Goal: Task Accomplishment & Management: Use online tool/utility

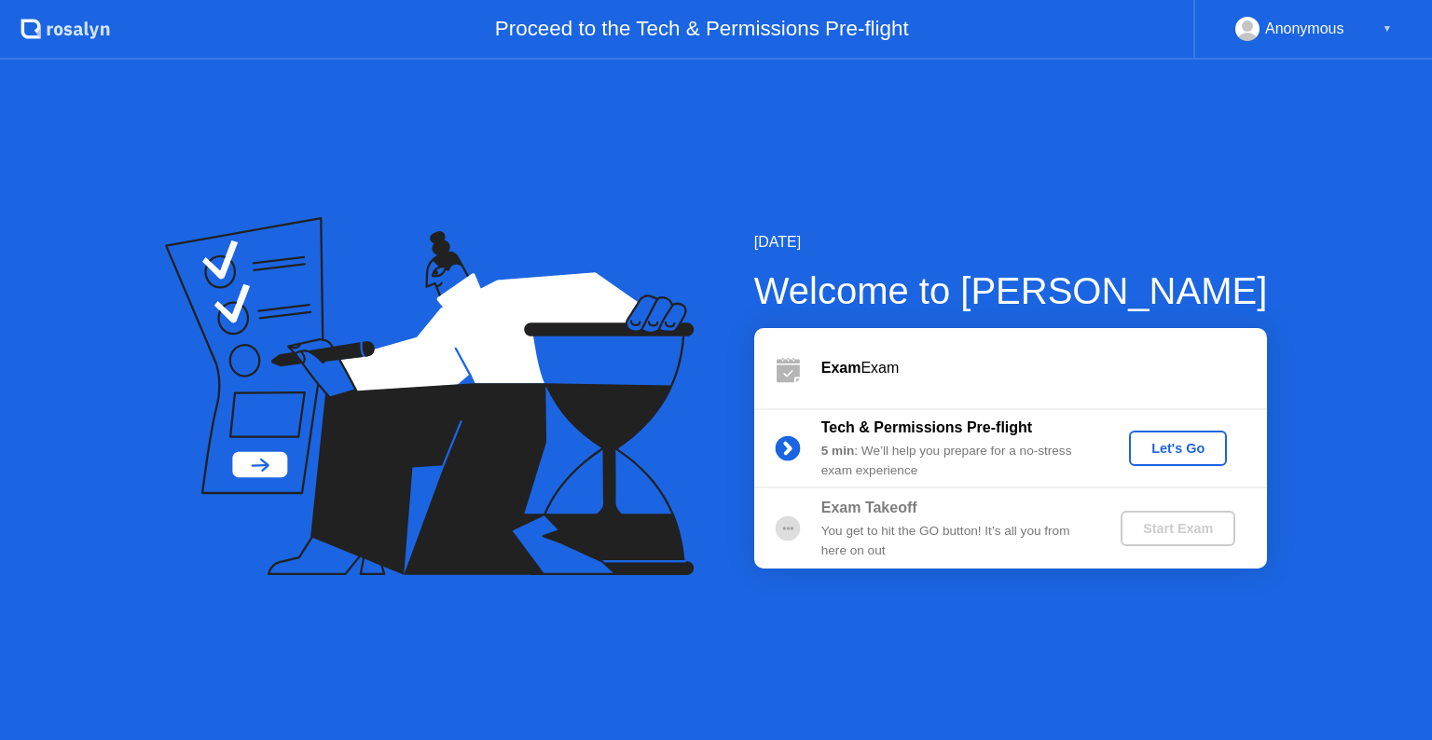
click at [1186, 447] on div "Let's Go" at bounding box center [1177, 448] width 83 height 15
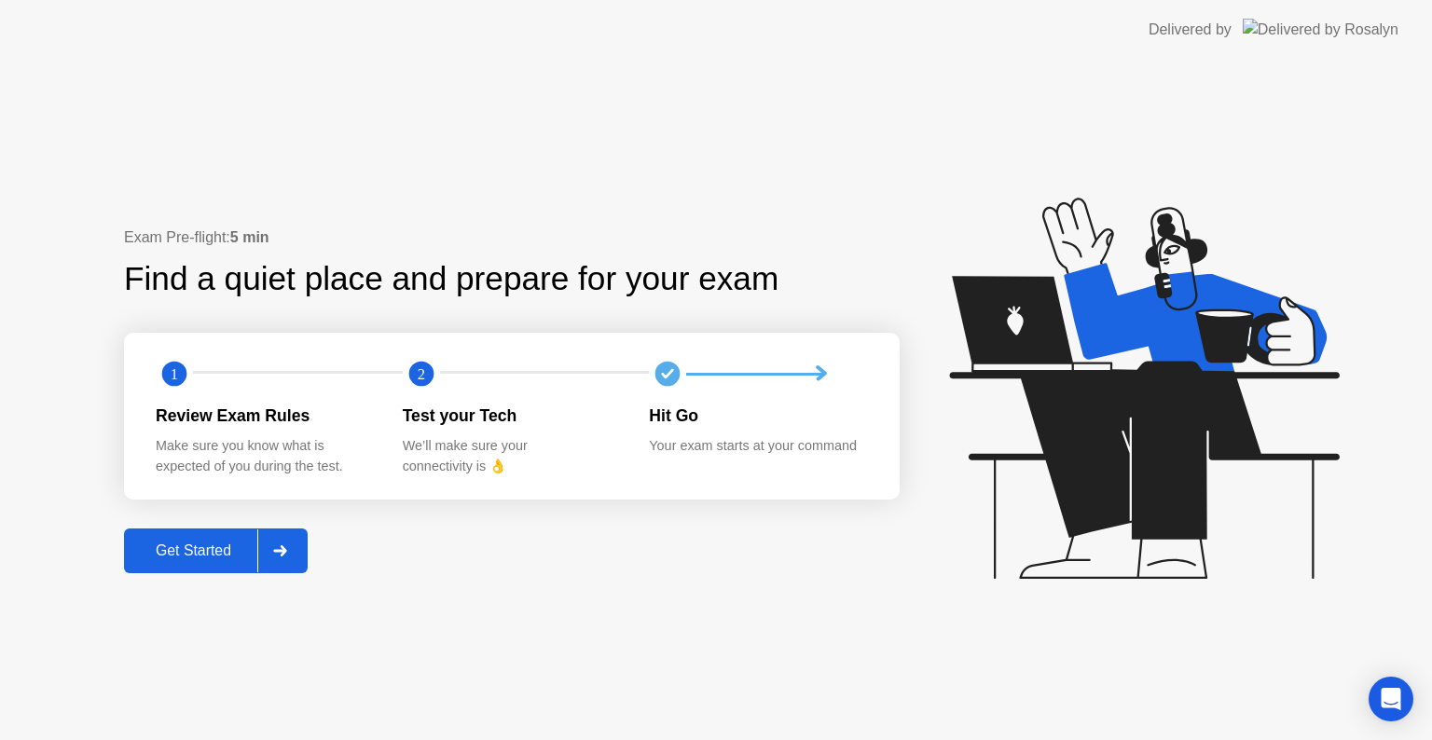
click at [284, 544] on div at bounding box center [279, 551] width 45 height 43
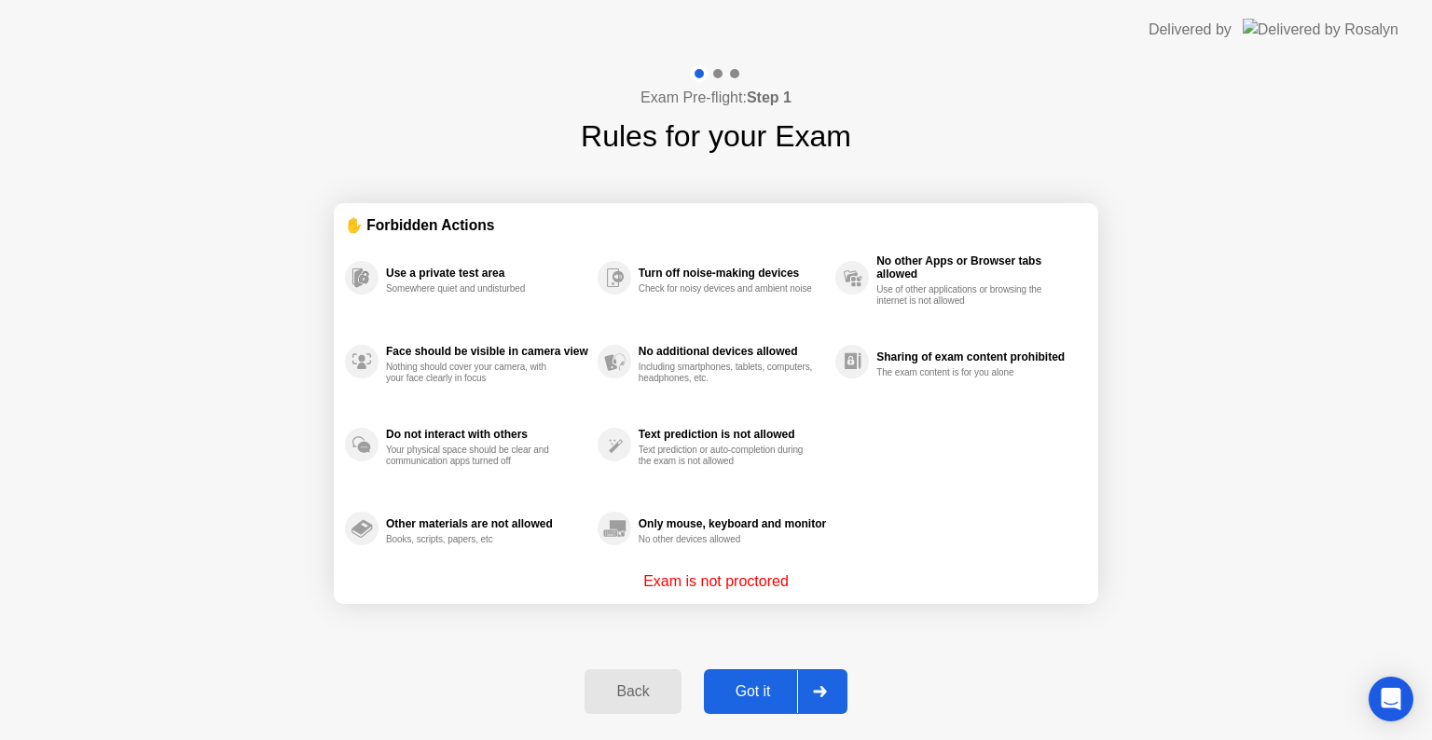
click at [828, 705] on div at bounding box center [819, 691] width 45 height 43
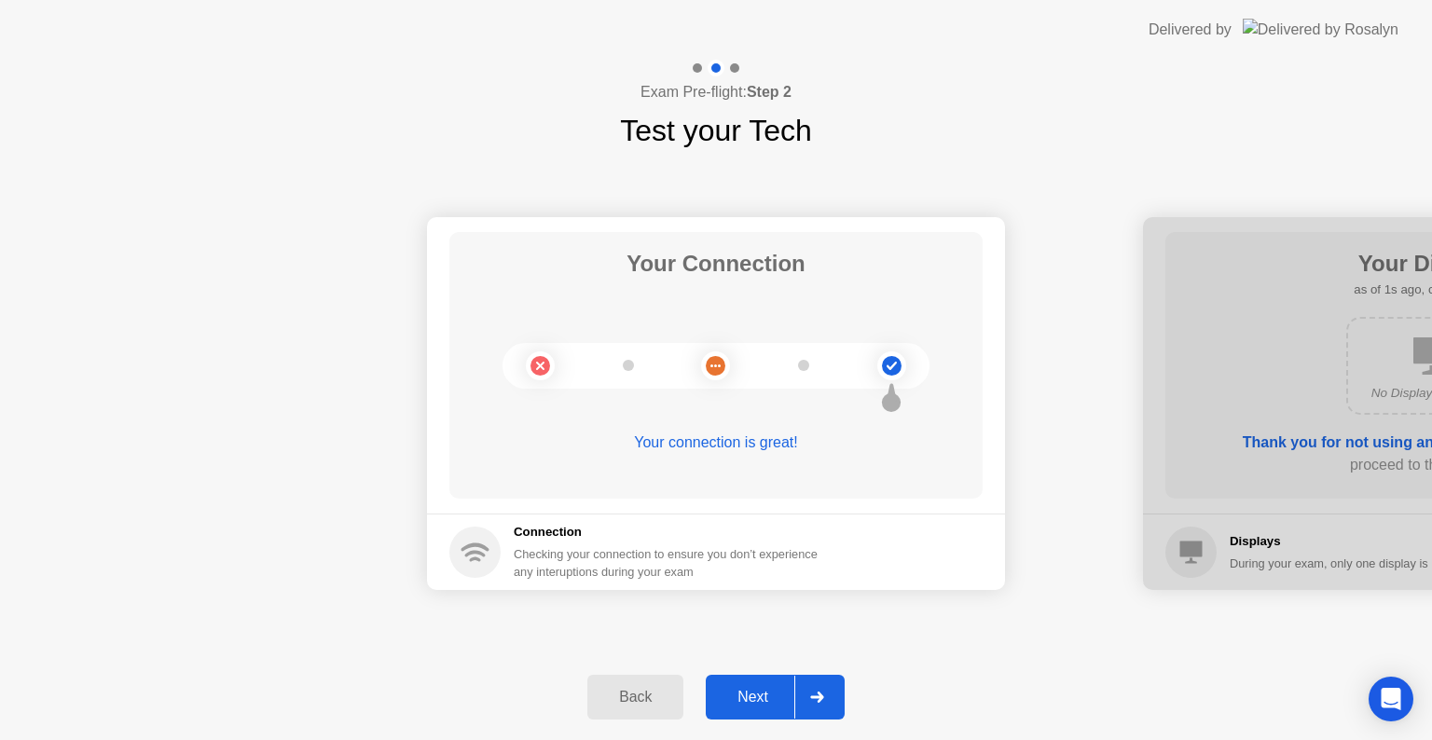
click at [813, 697] on icon at bounding box center [816, 697] width 13 height 11
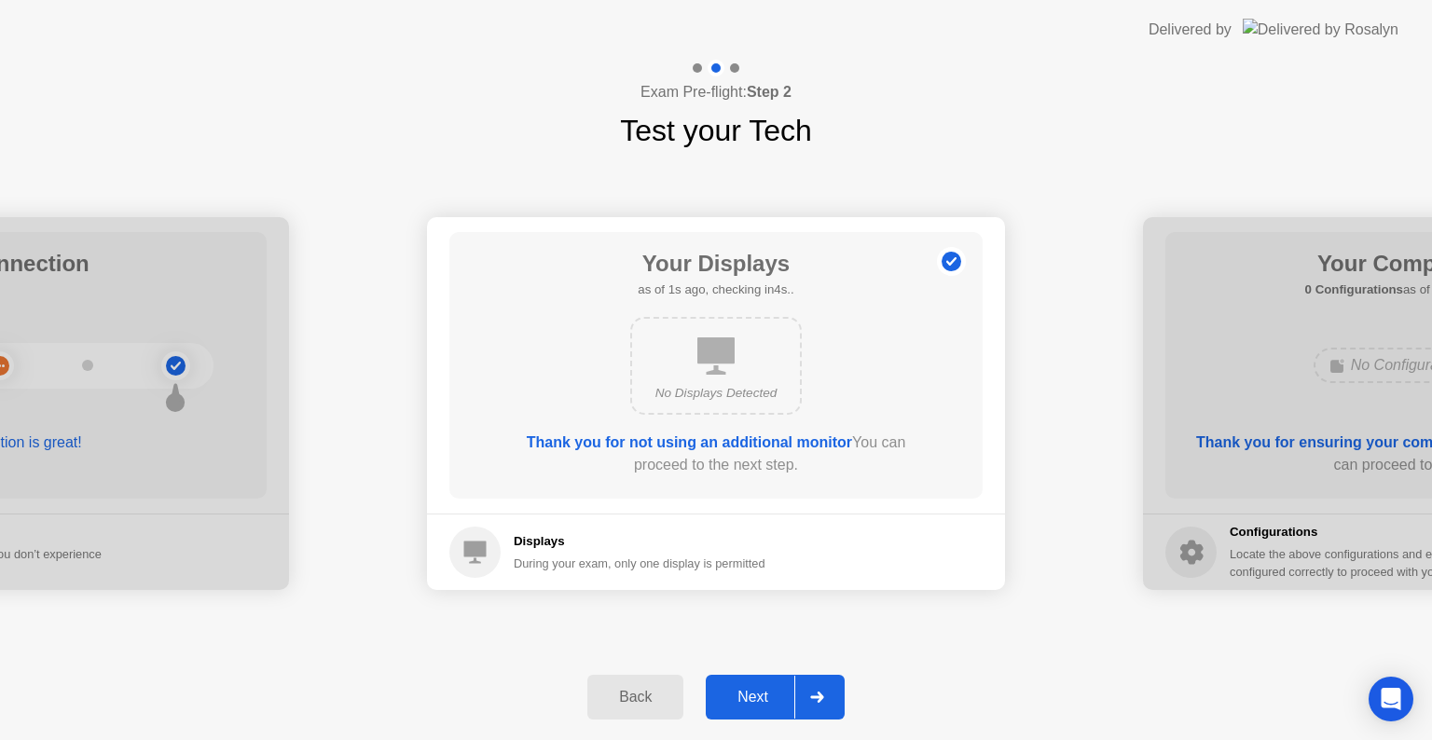
click at [813, 697] on icon at bounding box center [816, 697] width 13 height 11
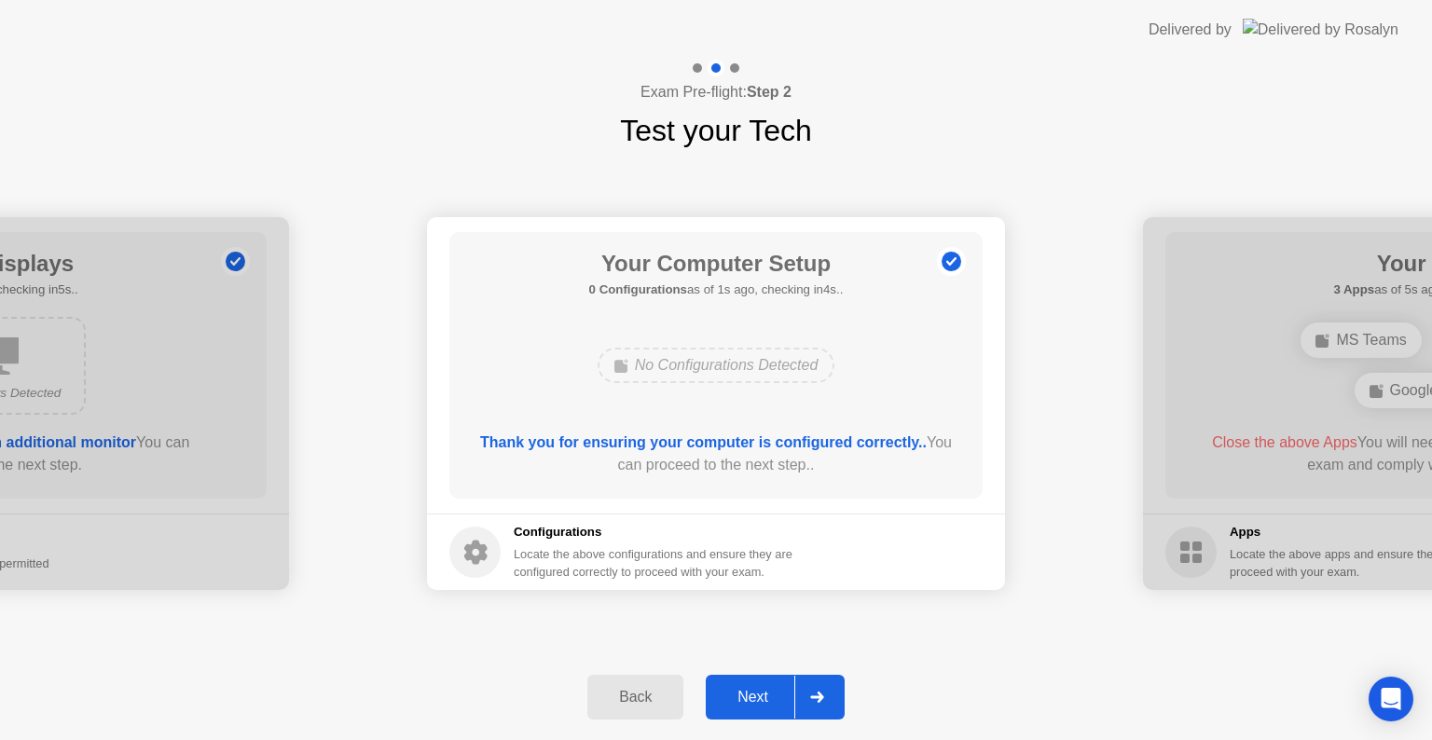
click at [829, 709] on div at bounding box center [816, 697] width 45 height 43
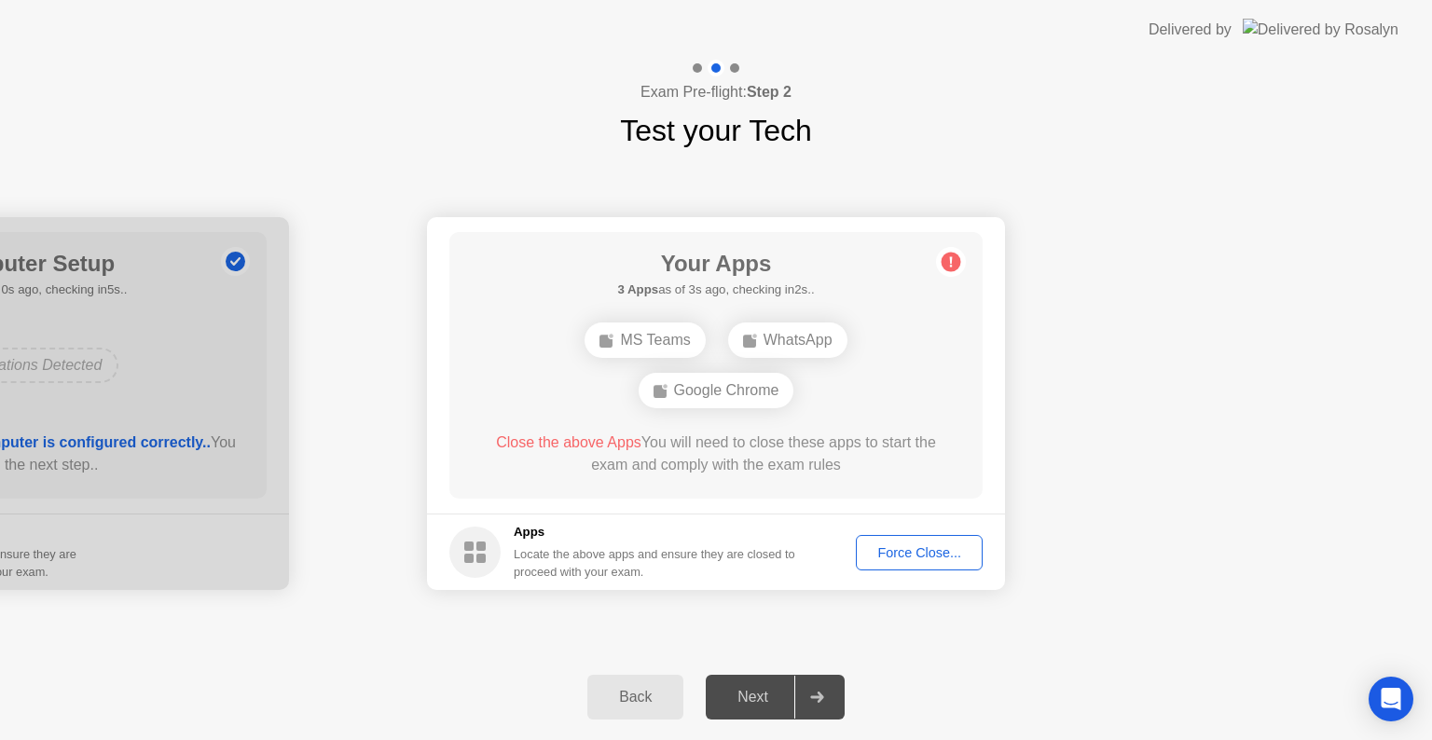
click at [925, 556] on div "Force Close..." at bounding box center [919, 552] width 114 height 15
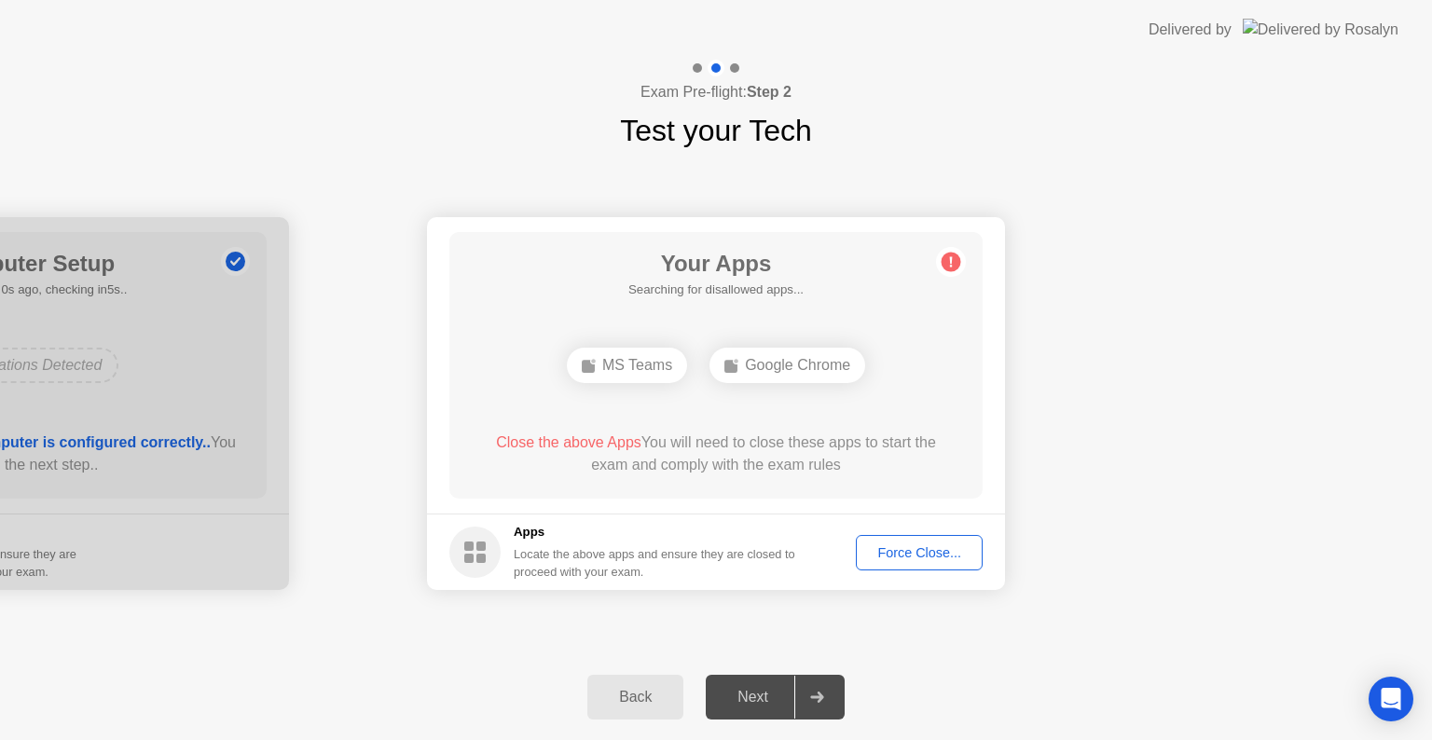
click at [888, 337] on div "Your Apps Searching for disallowed apps... MS Teams Google Chrome Close the abo…" at bounding box center [715, 365] width 533 height 267
click at [921, 556] on div "Force Close..." at bounding box center [919, 552] width 114 height 15
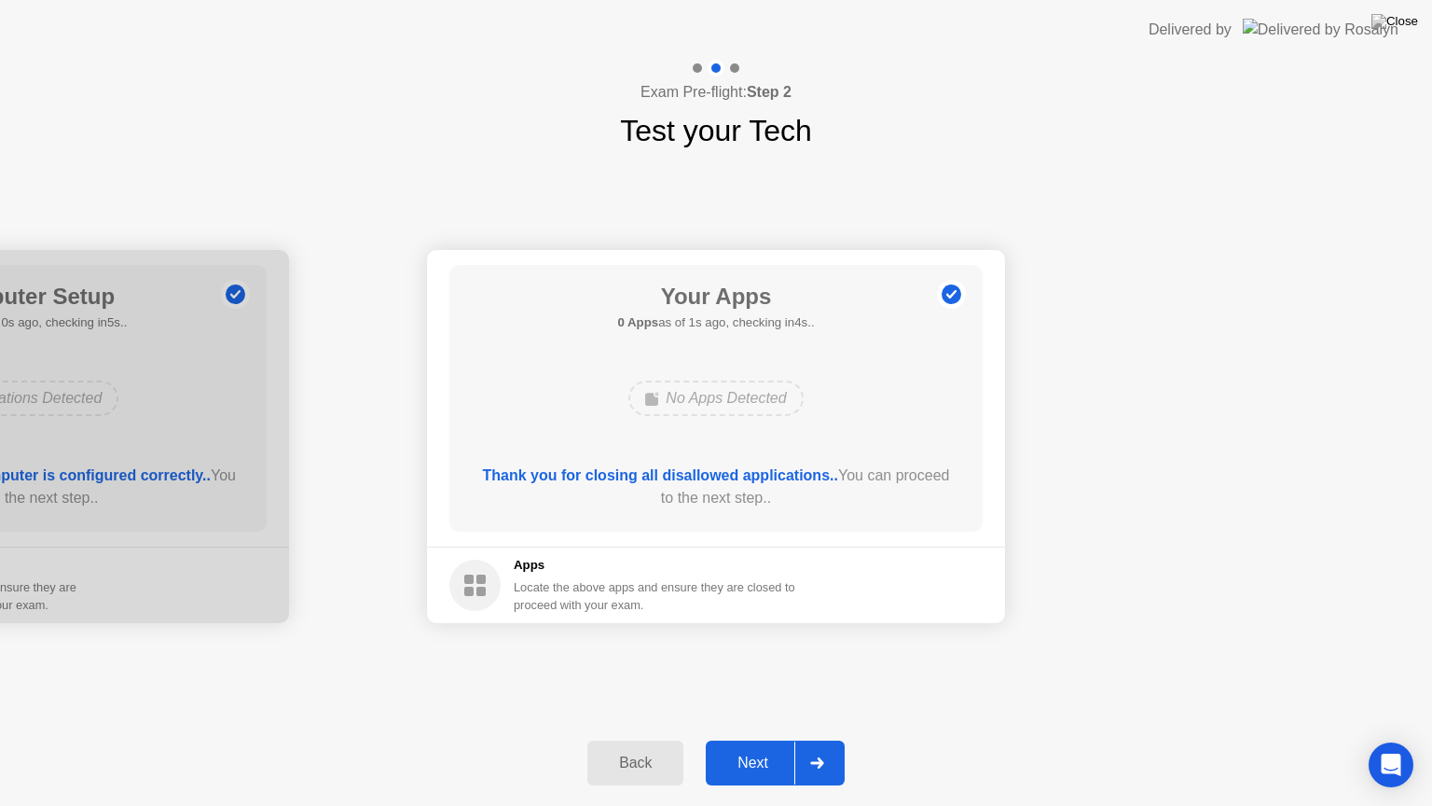
click at [832, 739] on div at bounding box center [816, 762] width 45 height 43
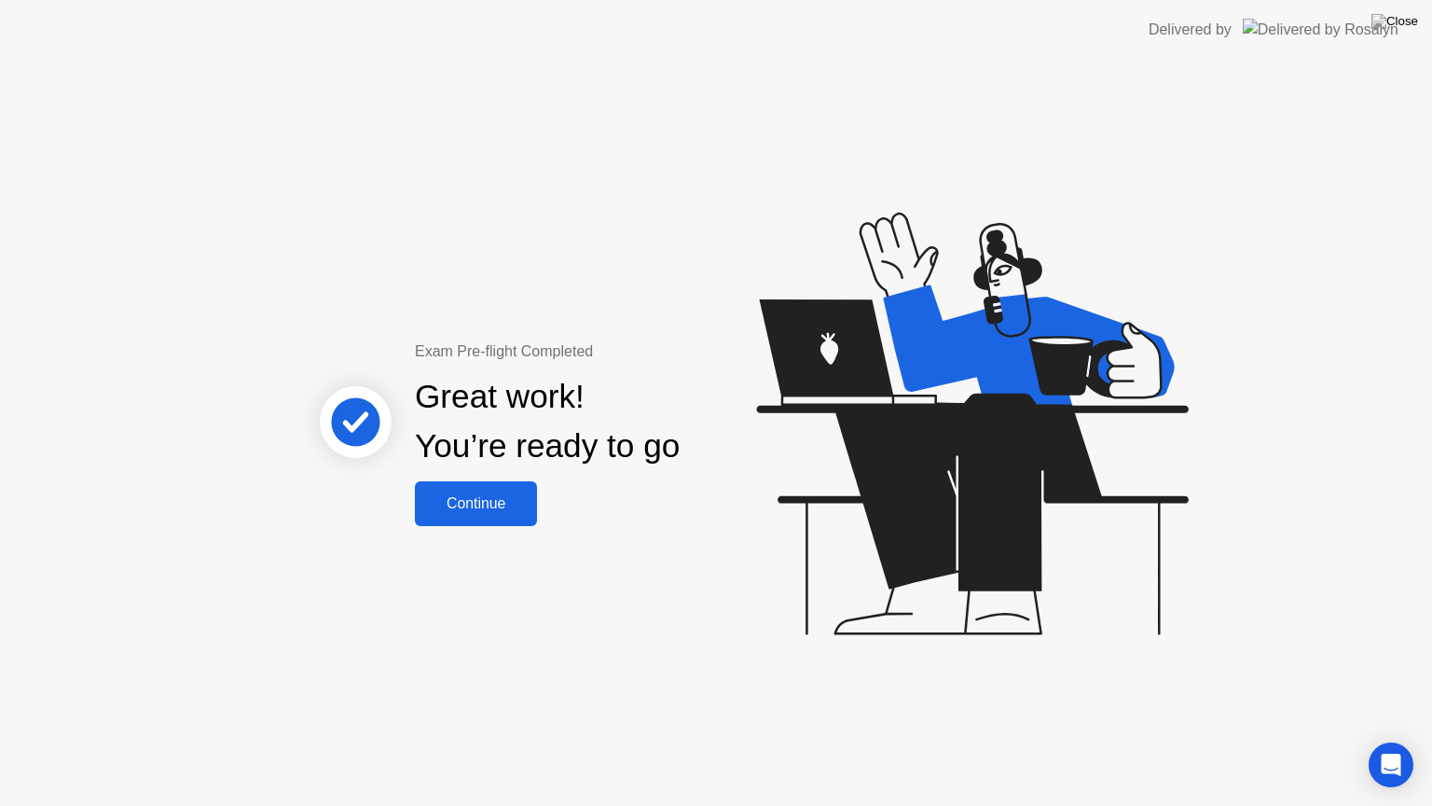
click at [495, 517] on button "Continue" at bounding box center [476, 503] width 122 height 45
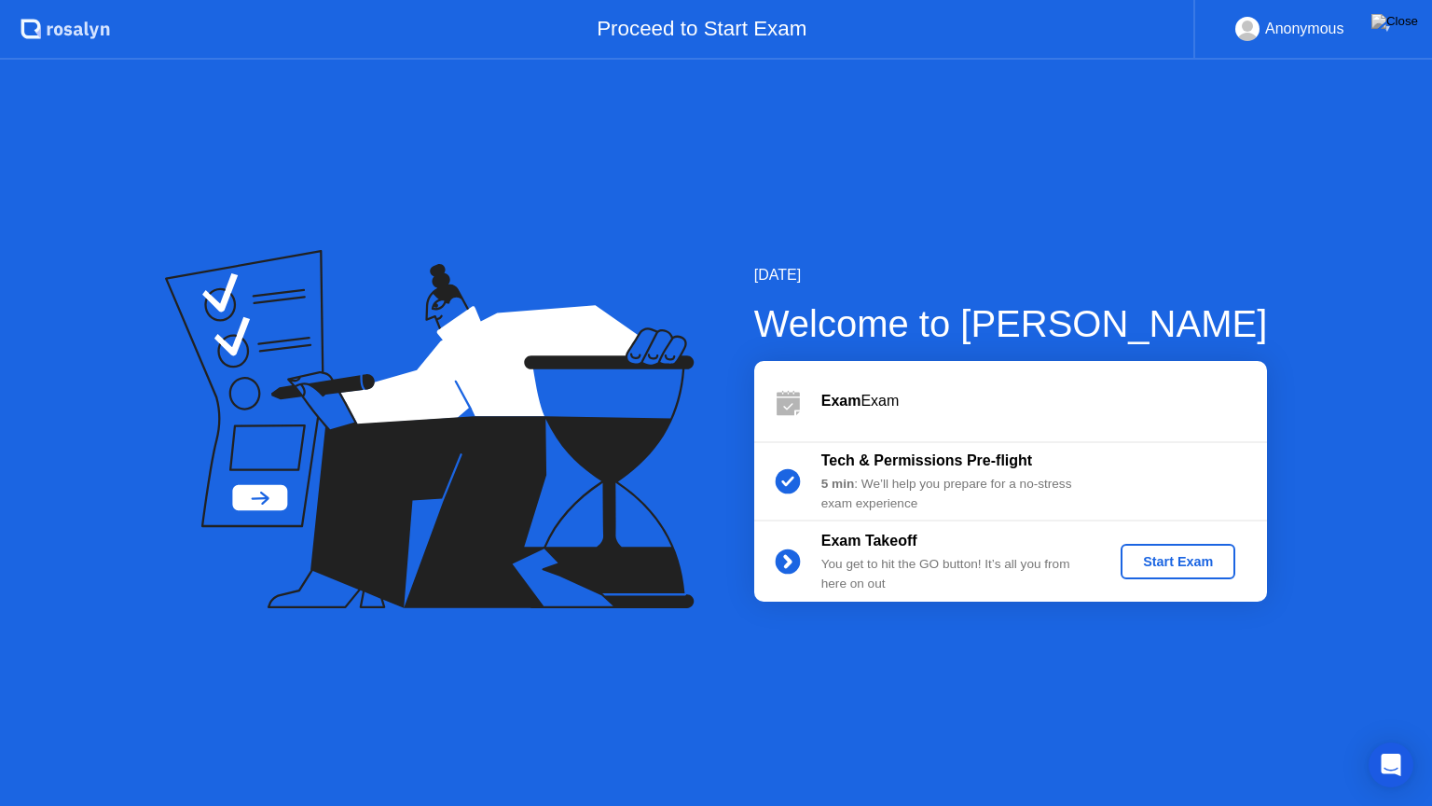
click at [1173, 556] on div "Start Exam" at bounding box center [1178, 561] width 100 height 15
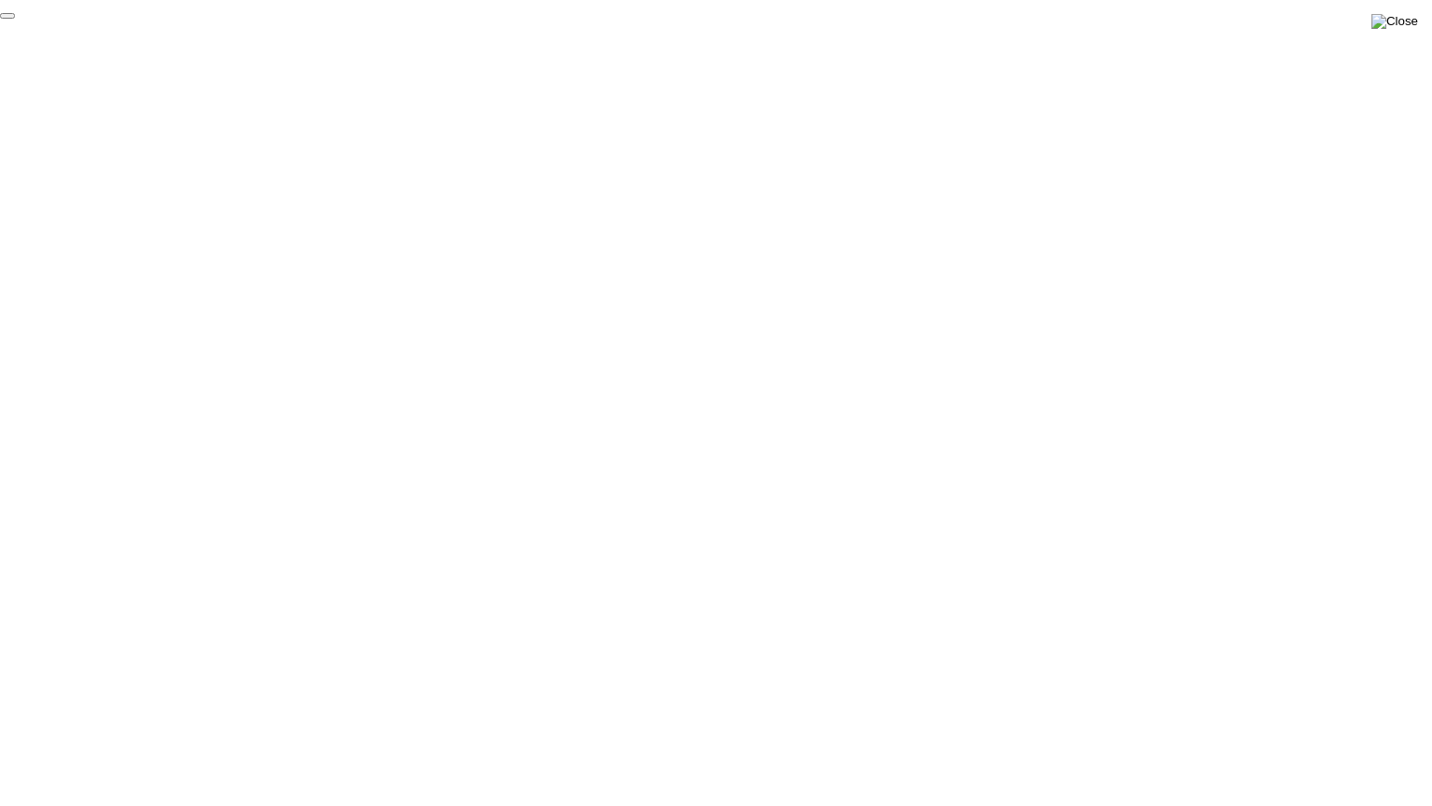
click at [1405, 22] on img at bounding box center [1394, 21] width 47 height 15
